Goal: Information Seeking & Learning: Learn about a topic

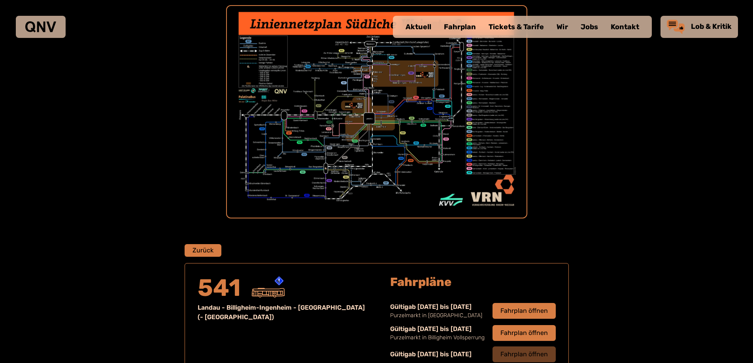
scroll to position [284, 0]
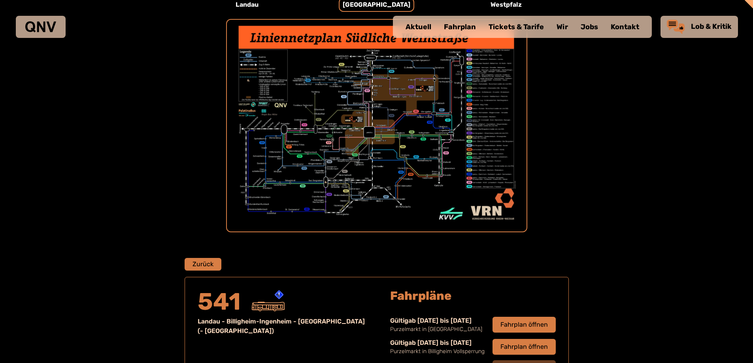
click at [449, 23] on div "Fahrplan" at bounding box center [460, 27] width 45 height 21
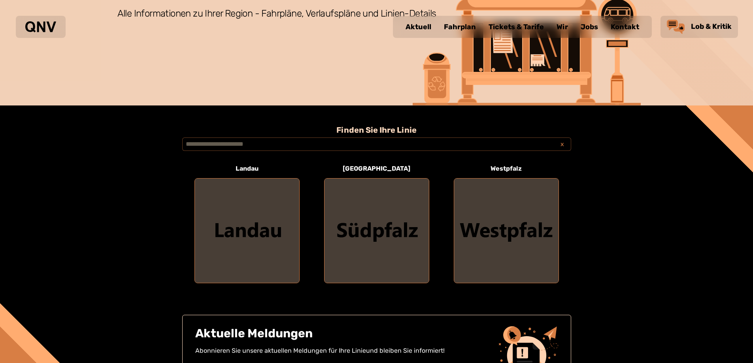
scroll to position [158, 0]
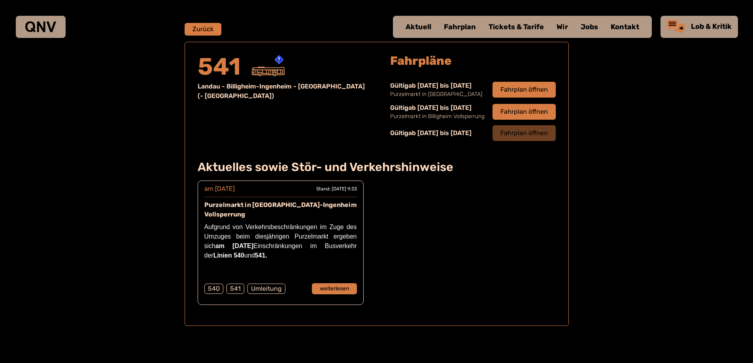
scroll to position [521, 0]
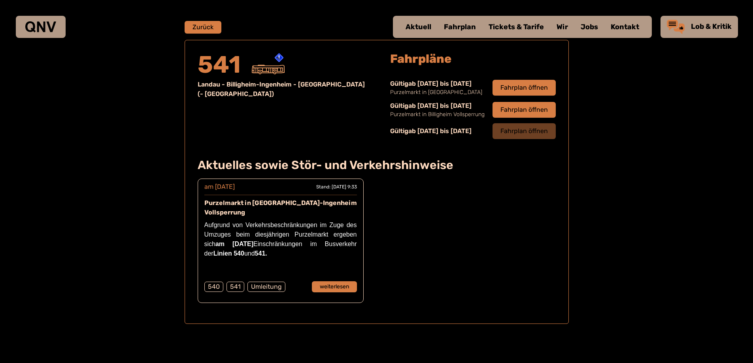
click at [465, 22] on div "Fahrplan" at bounding box center [460, 27] width 45 height 21
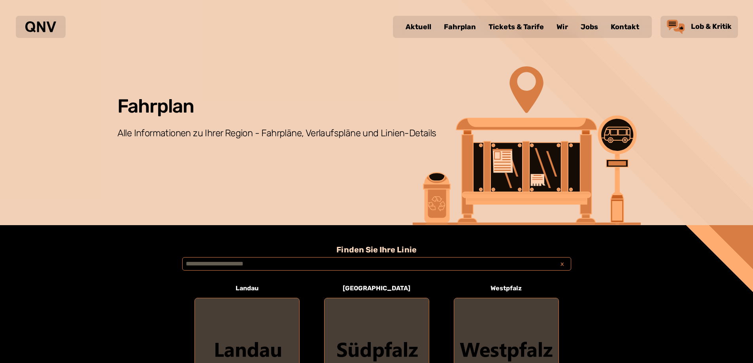
click at [195, 262] on input "text" at bounding box center [376, 263] width 389 height 13
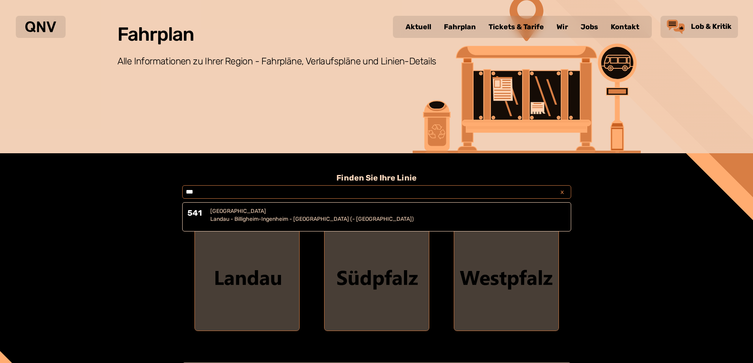
scroll to position [79, 0]
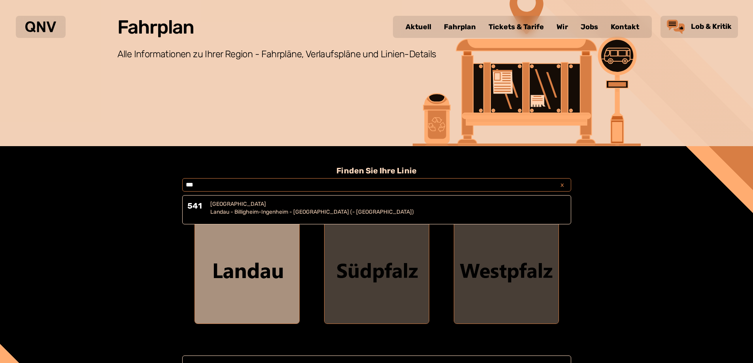
type input "***"
click at [225, 274] on div at bounding box center [247, 271] width 104 height 104
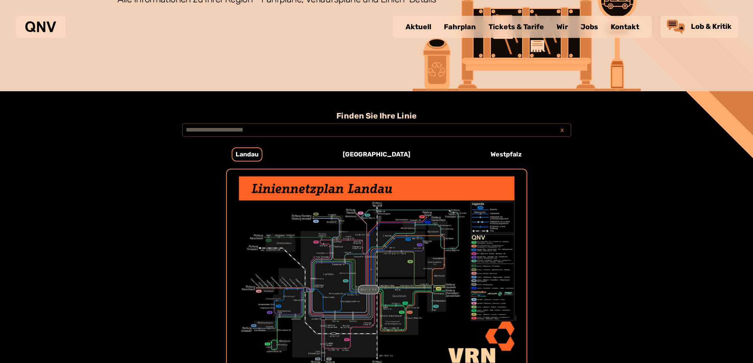
scroll to position [132, 0]
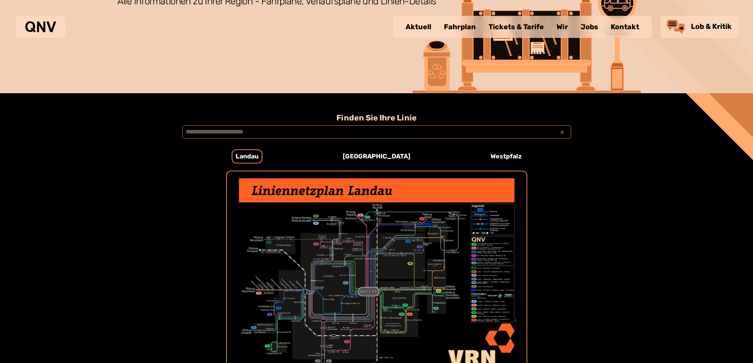
click at [188, 130] on input "text" at bounding box center [376, 131] width 389 height 13
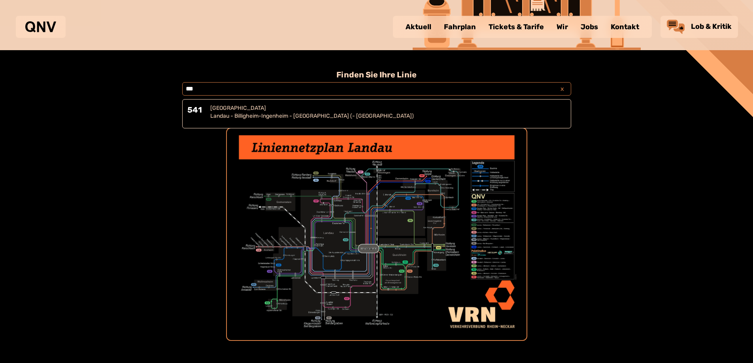
scroll to position [172, 0]
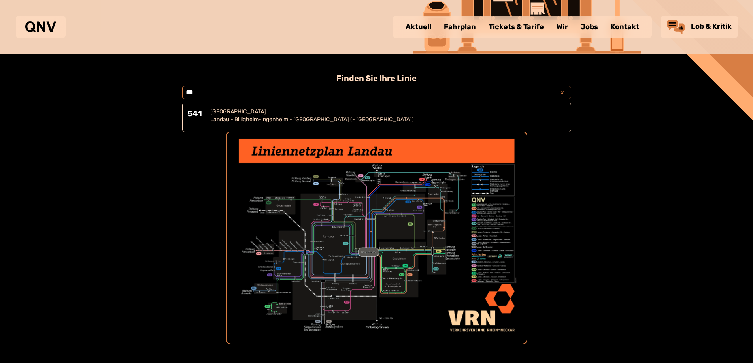
type input "***"
click at [248, 113] on div "[GEOGRAPHIC_DATA]" at bounding box center [388, 112] width 356 height 8
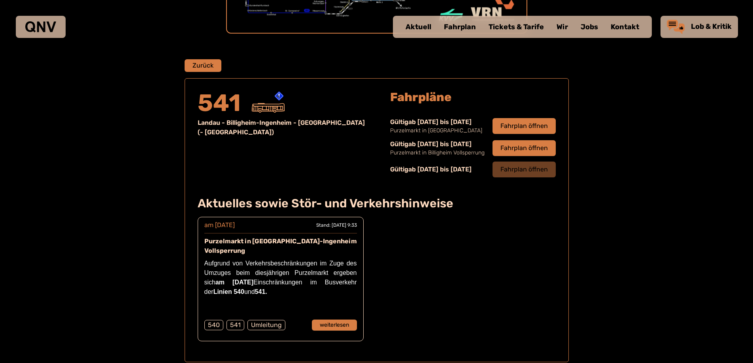
scroll to position [482, 0]
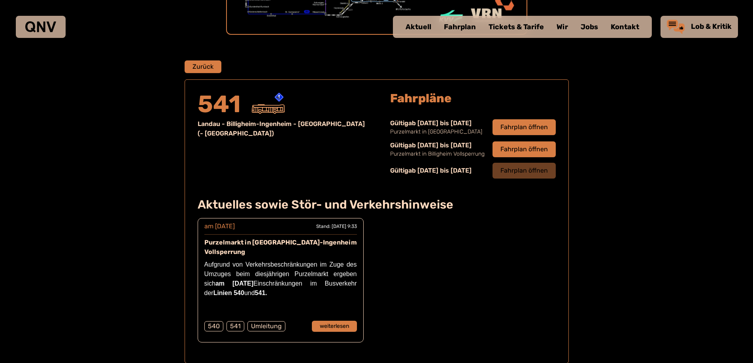
click at [508, 24] on div "Tickets & Tarife" at bounding box center [516, 27] width 68 height 21
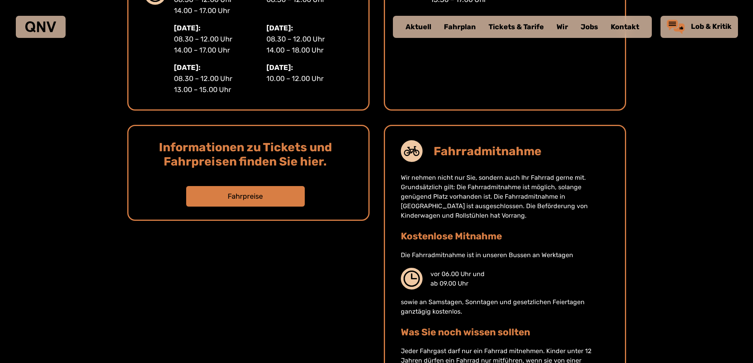
scroll to position [553, 0]
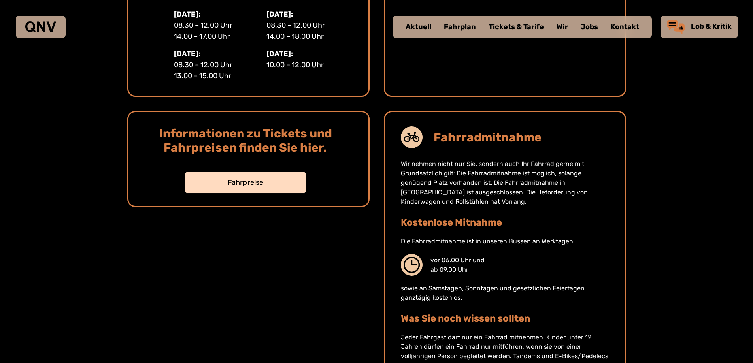
click at [250, 179] on button "Fahrpreise" at bounding box center [245, 182] width 121 height 21
click at [464, 25] on div "Fahrplan" at bounding box center [460, 27] width 45 height 21
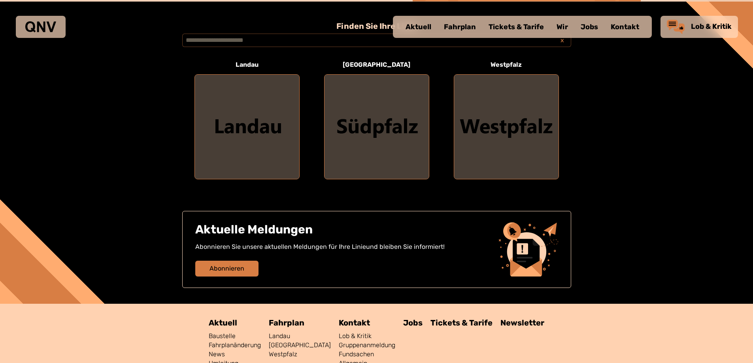
scroll to position [185, 0]
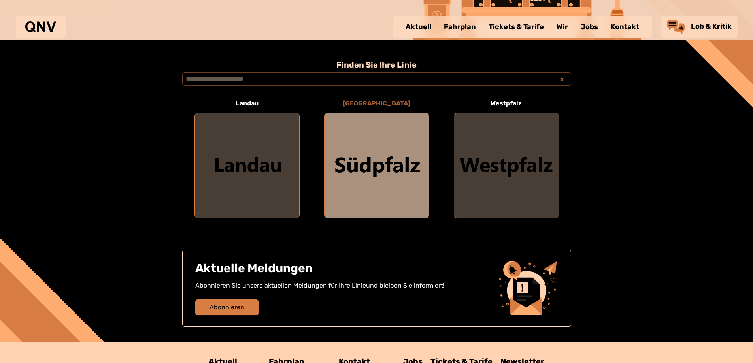
click at [391, 155] on div at bounding box center [377, 165] width 104 height 104
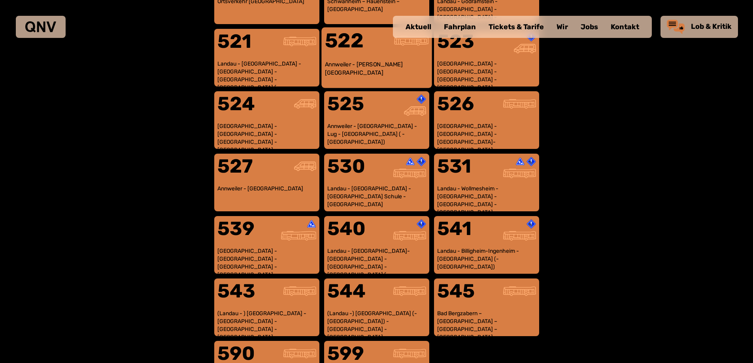
scroll to position [599, 0]
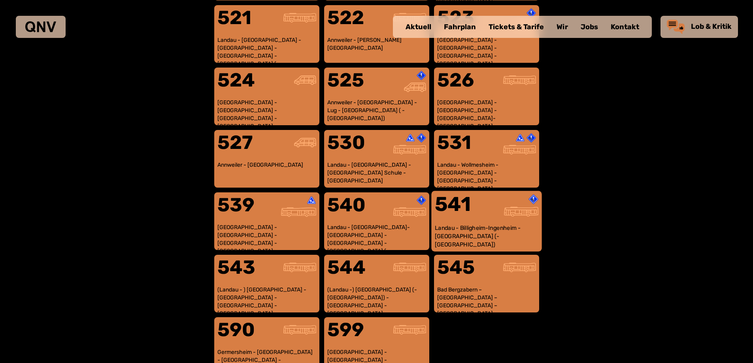
click at [491, 226] on div "Landau - Billigheim-Ingenheim - [GEOGRAPHIC_DATA] (- [GEOGRAPHIC_DATA])" at bounding box center [486, 236] width 104 height 24
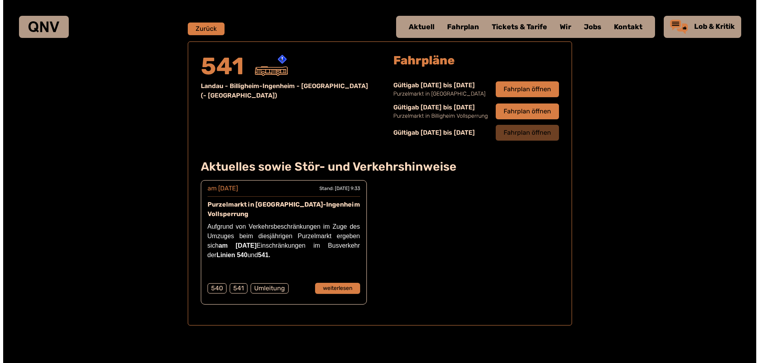
scroll to position [521, 0]
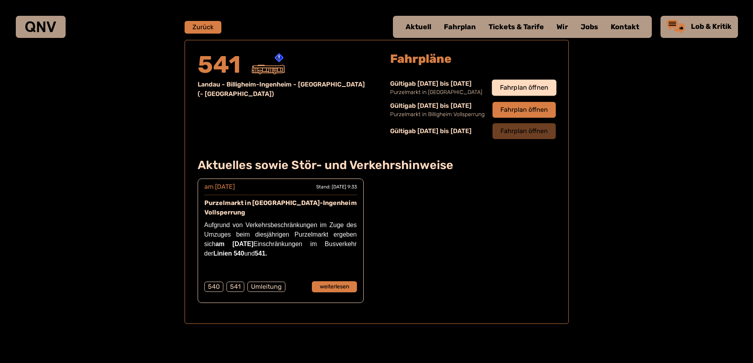
click at [532, 88] on span "Fahrplan öffnen" at bounding box center [524, 87] width 48 height 9
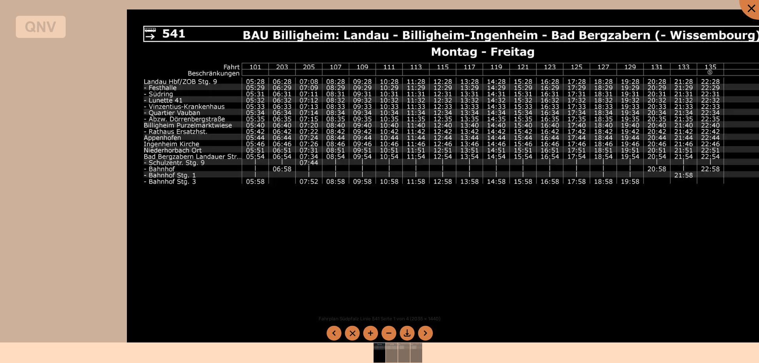
click at [306, 302] on img at bounding box center [481, 259] width 708 height 501
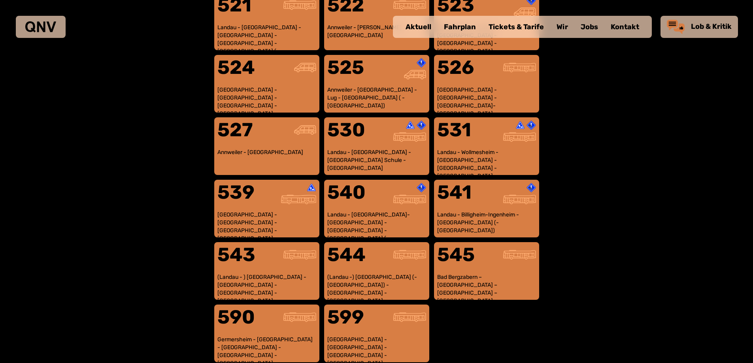
scroll to position [639, 0]
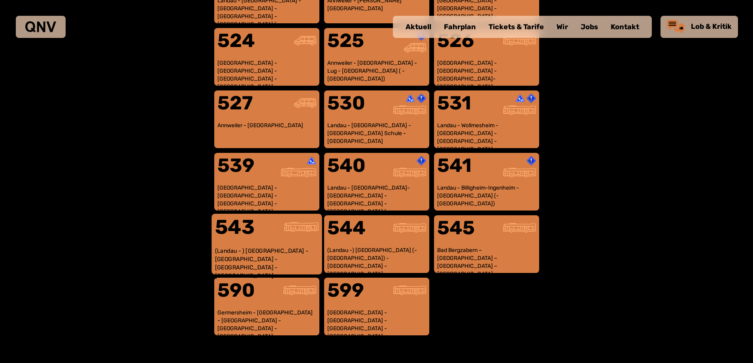
click at [269, 249] on div "(Landau - ) [GEOGRAPHIC_DATA] - [GEOGRAPHIC_DATA] - [GEOGRAPHIC_DATA] - [GEOGRA…" at bounding box center [267, 259] width 104 height 24
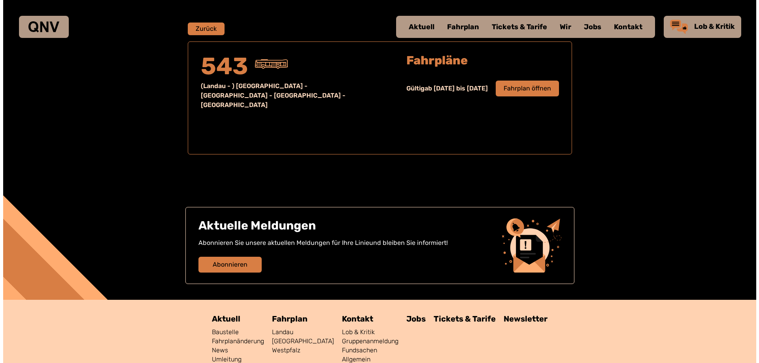
scroll to position [521, 0]
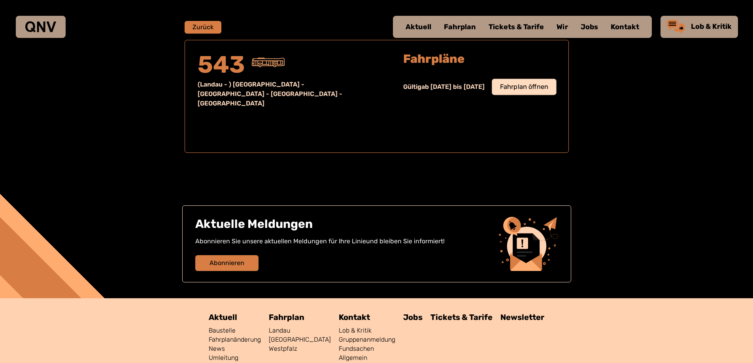
click at [535, 87] on span "Fahrplan öffnen" at bounding box center [524, 86] width 48 height 9
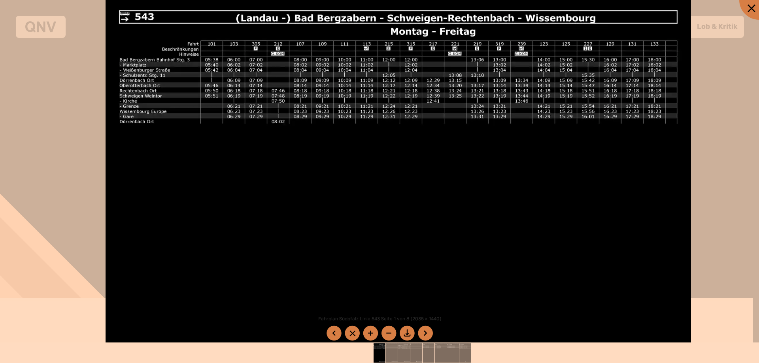
click at [380, 211] on img at bounding box center [398, 204] width 585 height 414
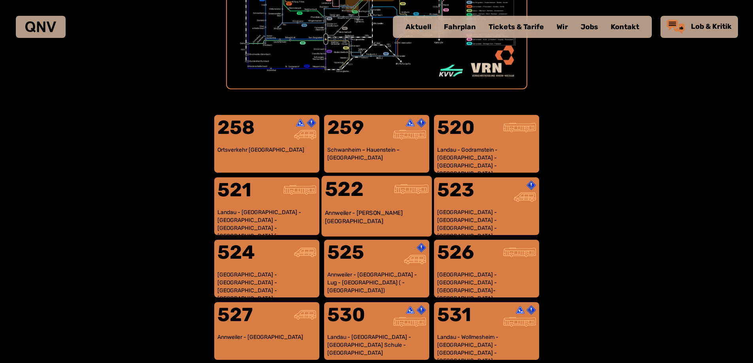
scroll to position [441, 0]
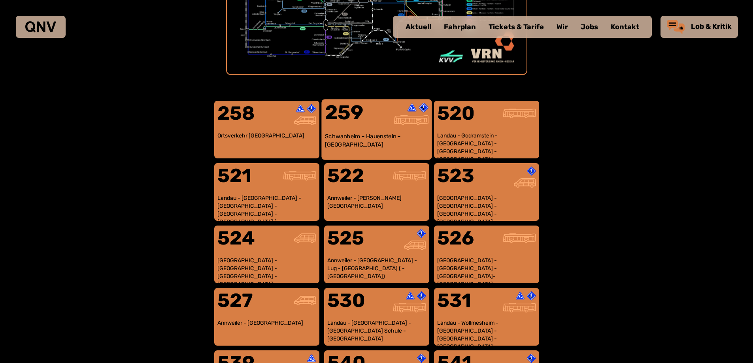
click at [366, 128] on div "259" at bounding box center [351, 118] width 52 height 30
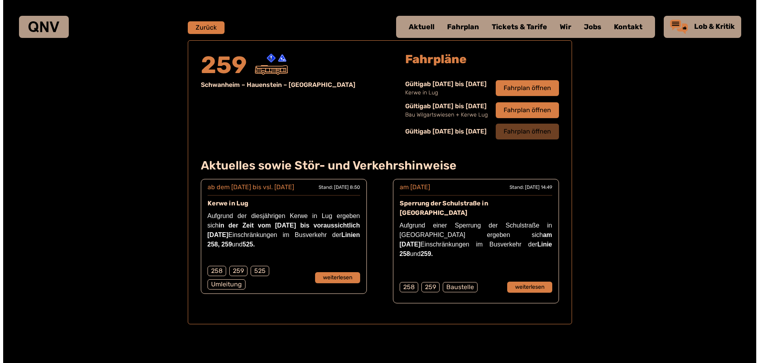
scroll to position [521, 0]
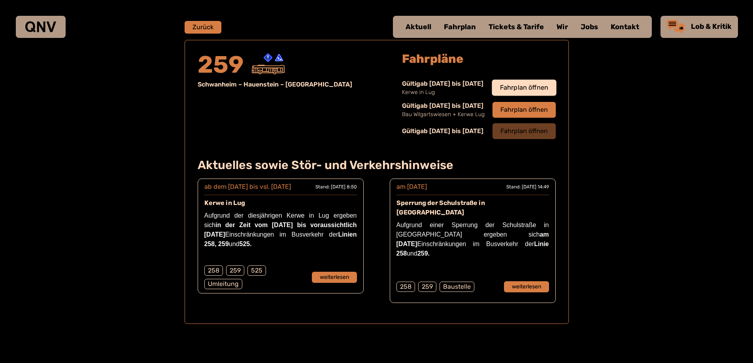
click at [532, 85] on span "Fahrplan öffnen" at bounding box center [524, 87] width 48 height 9
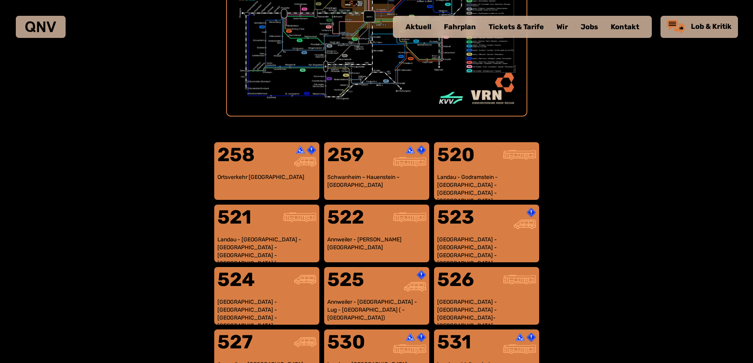
scroll to position [402, 0]
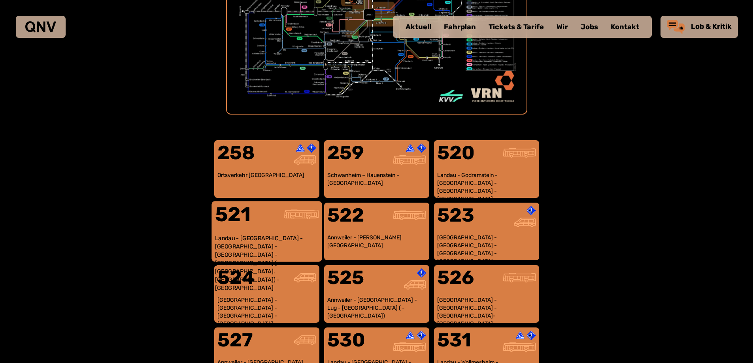
click at [257, 230] on div "521" at bounding box center [241, 220] width 52 height 30
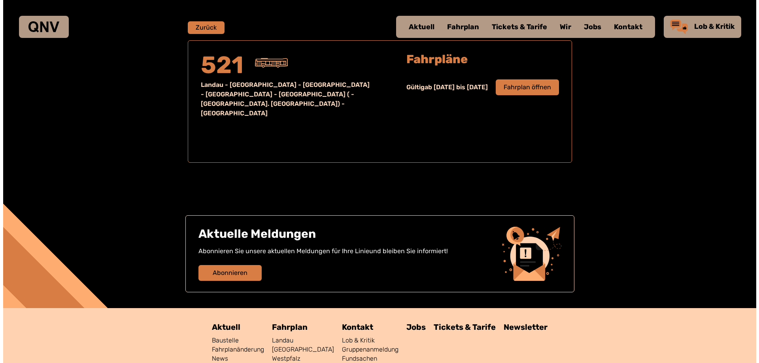
scroll to position [521, 0]
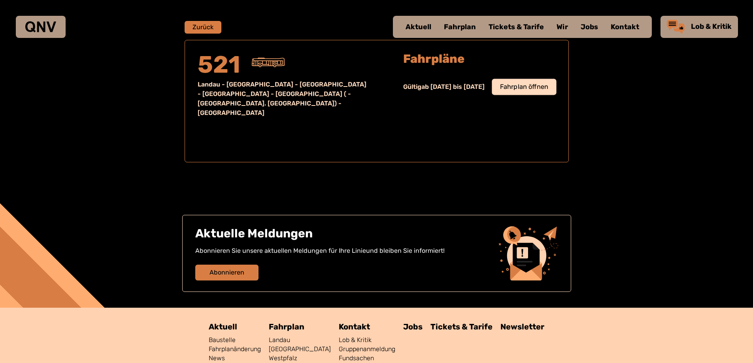
click at [532, 85] on span "Fahrplan öffnen" at bounding box center [524, 86] width 48 height 9
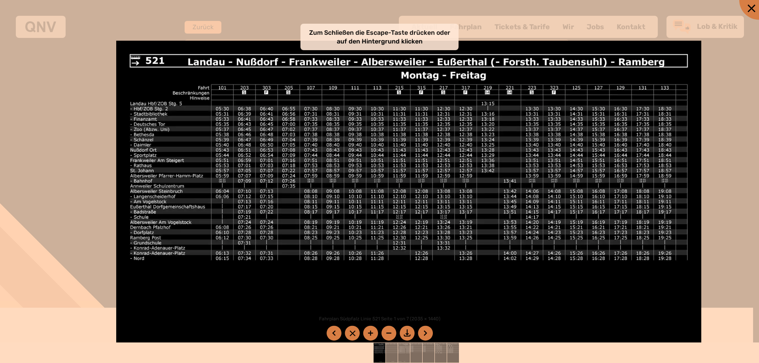
click at [364, 278] on img at bounding box center [408, 248] width 585 height 414
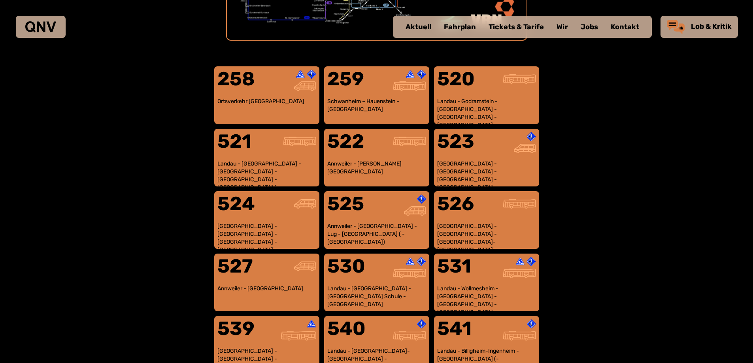
scroll to position [481, 0]
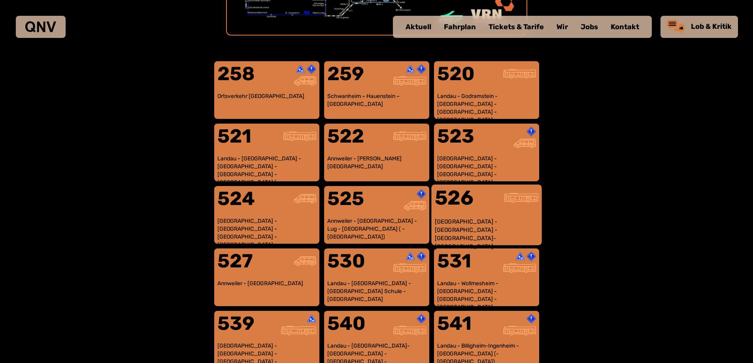
click at [512, 214] on div at bounding box center [513, 203] width 52 height 30
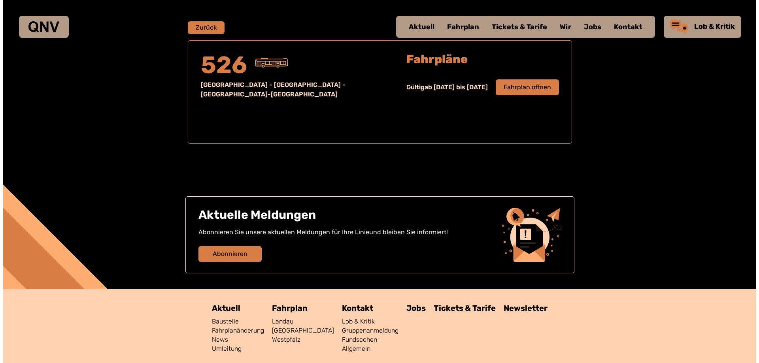
scroll to position [521, 0]
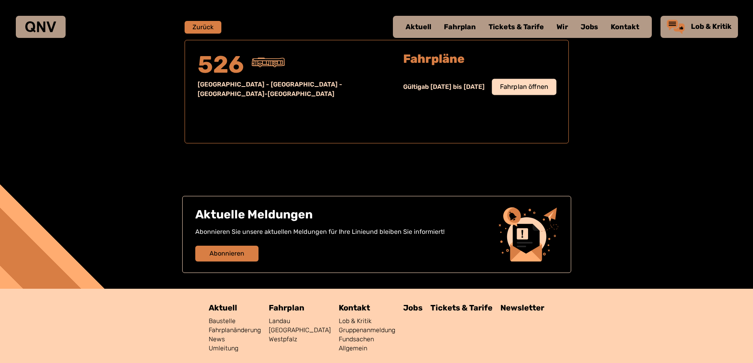
click at [526, 85] on span "Fahrplan öffnen" at bounding box center [524, 86] width 48 height 9
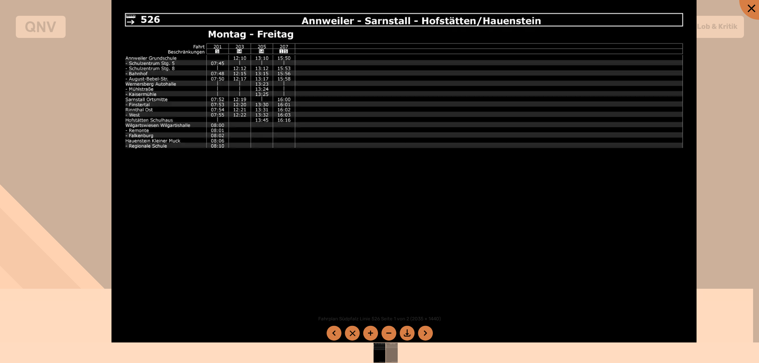
click at [319, 217] on img at bounding box center [403, 207] width 585 height 414
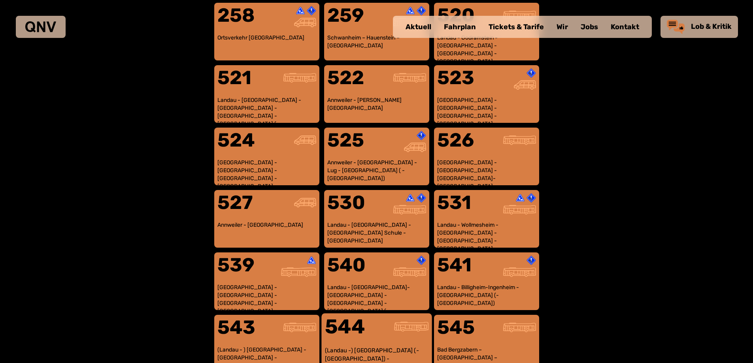
scroll to position [520, 0]
